Goal: Information Seeking & Learning: Learn about a topic

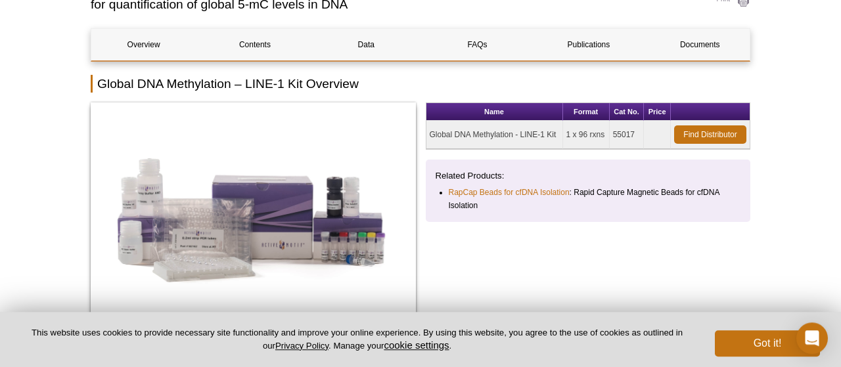
scroll to position [114, 0]
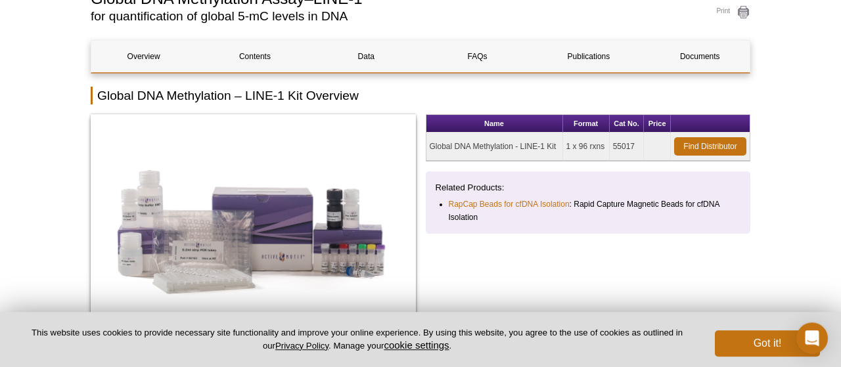
drag, startPoint x: 432, startPoint y: 147, endPoint x: 645, endPoint y: 141, distance: 213.0
click at [645, 141] on tr "Global DNA Methylation - LINE-1 Kit 1 x 96 rxns 55017 Find Distributor" at bounding box center [589, 147] width 324 height 28
copy tr "Global DNA Methylation - LINE-1 Kit 1 x 96 rxns 55017"
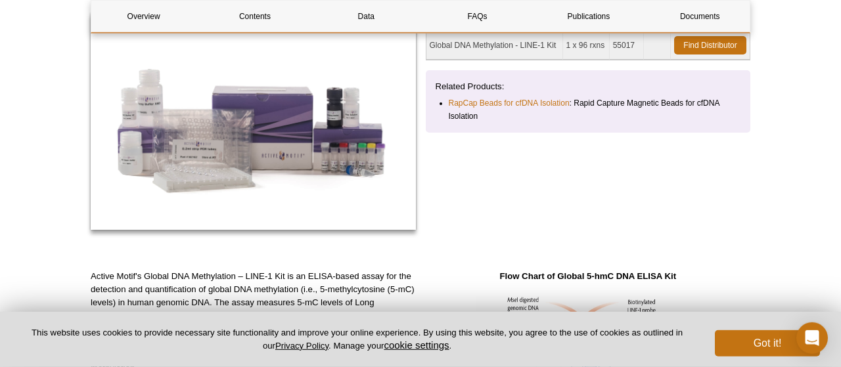
scroll to position [223, 0]
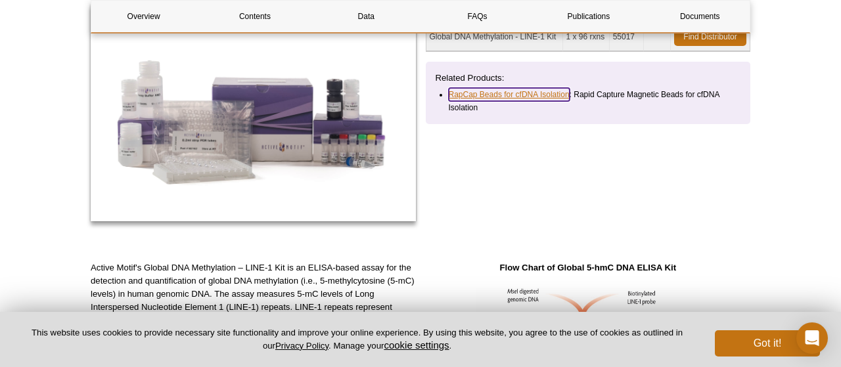
click at [509, 92] on link "RapCap Beads for cfDNA Isolation" at bounding box center [509, 94] width 121 height 13
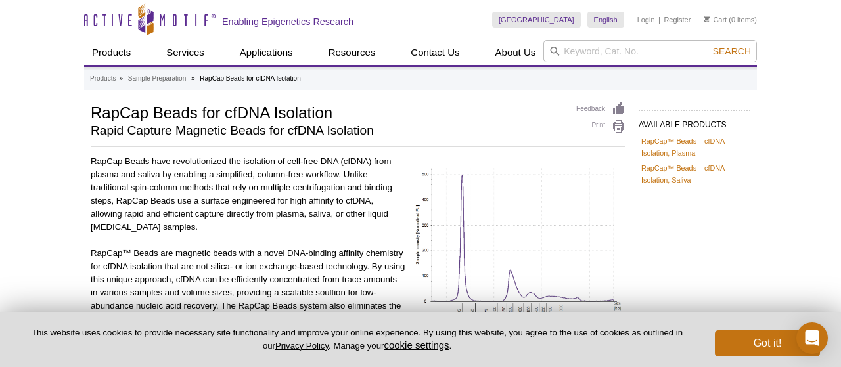
click at [605, 30] on div "India Australia Austria Belgium Brazil Canada China Czech Republic Denmark Finl…" at bounding box center [624, 20] width 265 height 40
